Goal: Task Accomplishment & Management: Use online tool/utility

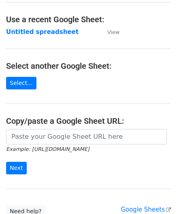
scroll to position [41, 0]
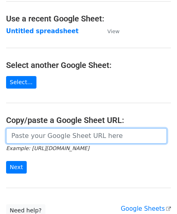
click at [33, 132] on input "url" at bounding box center [86, 135] width 161 height 15
paste input "[URL][DOMAIN_NAME]"
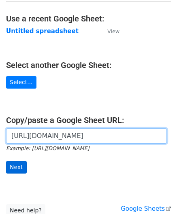
type input "[URL][DOMAIN_NAME]"
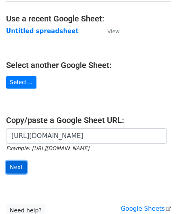
click at [14, 165] on input "Next" at bounding box center [16, 167] width 21 height 13
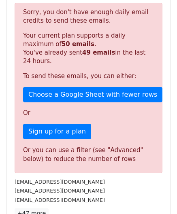
scroll to position [273, 0]
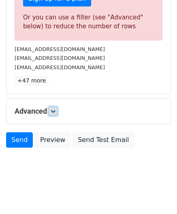
click at [58, 108] on link at bounding box center [53, 111] width 9 height 9
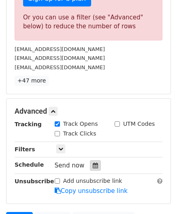
click at [93, 164] on icon at bounding box center [95, 166] width 5 height 6
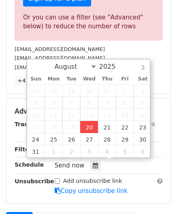
type input "[DATE] 12:00"
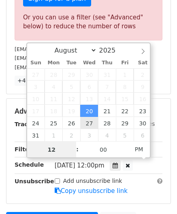
paste input "5"
type input "5"
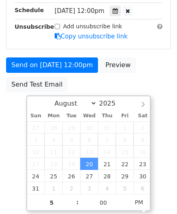
type input "[DATE] 17:00"
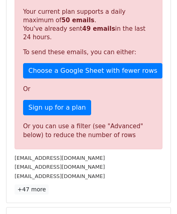
scroll to position [371, 0]
